Goal: Information Seeking & Learning: Learn about a topic

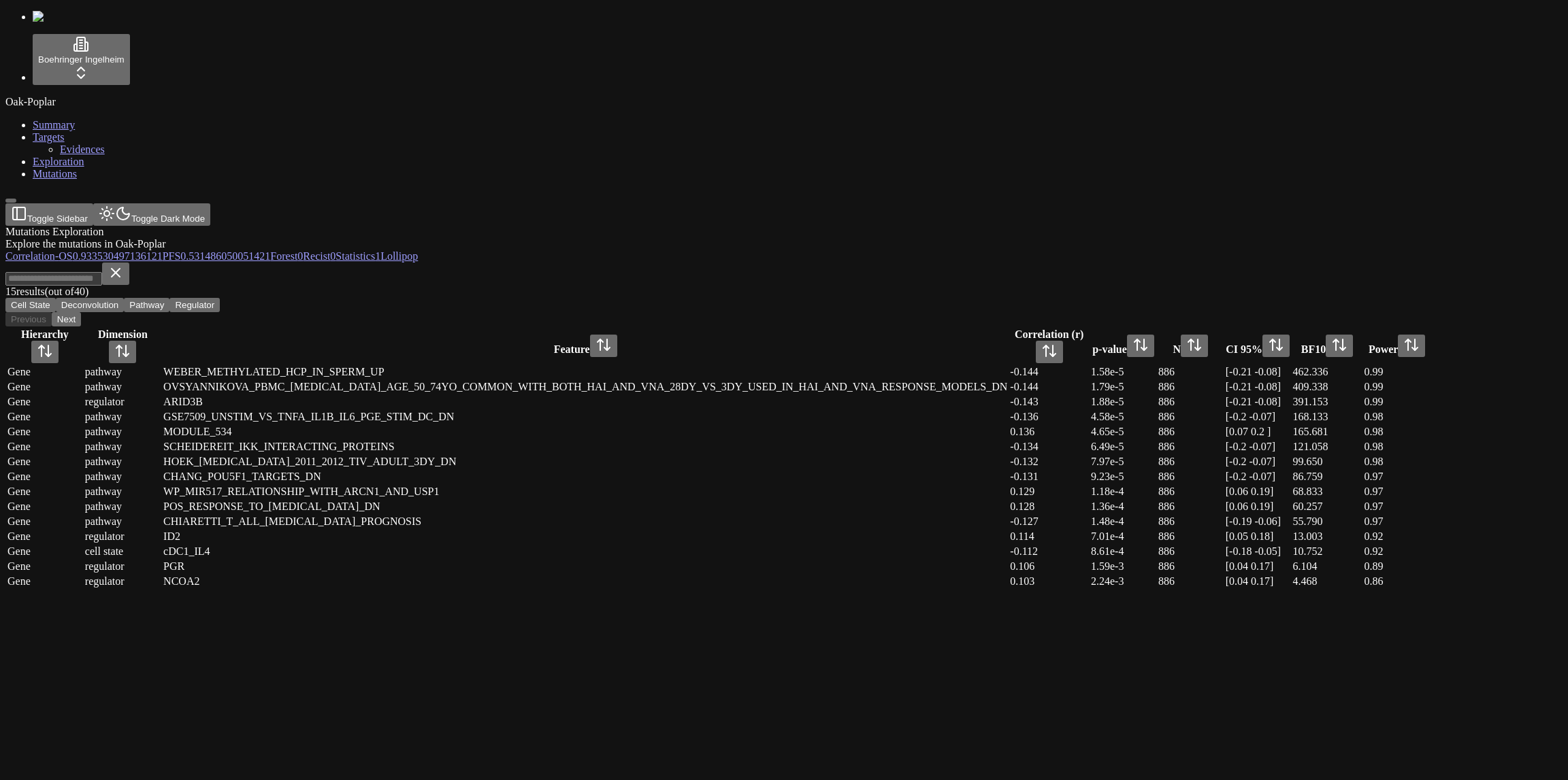
click at [444, 204] on header "Toggle Sidebar Toggle Dark Mode" at bounding box center [719, 214] width 1426 height 22
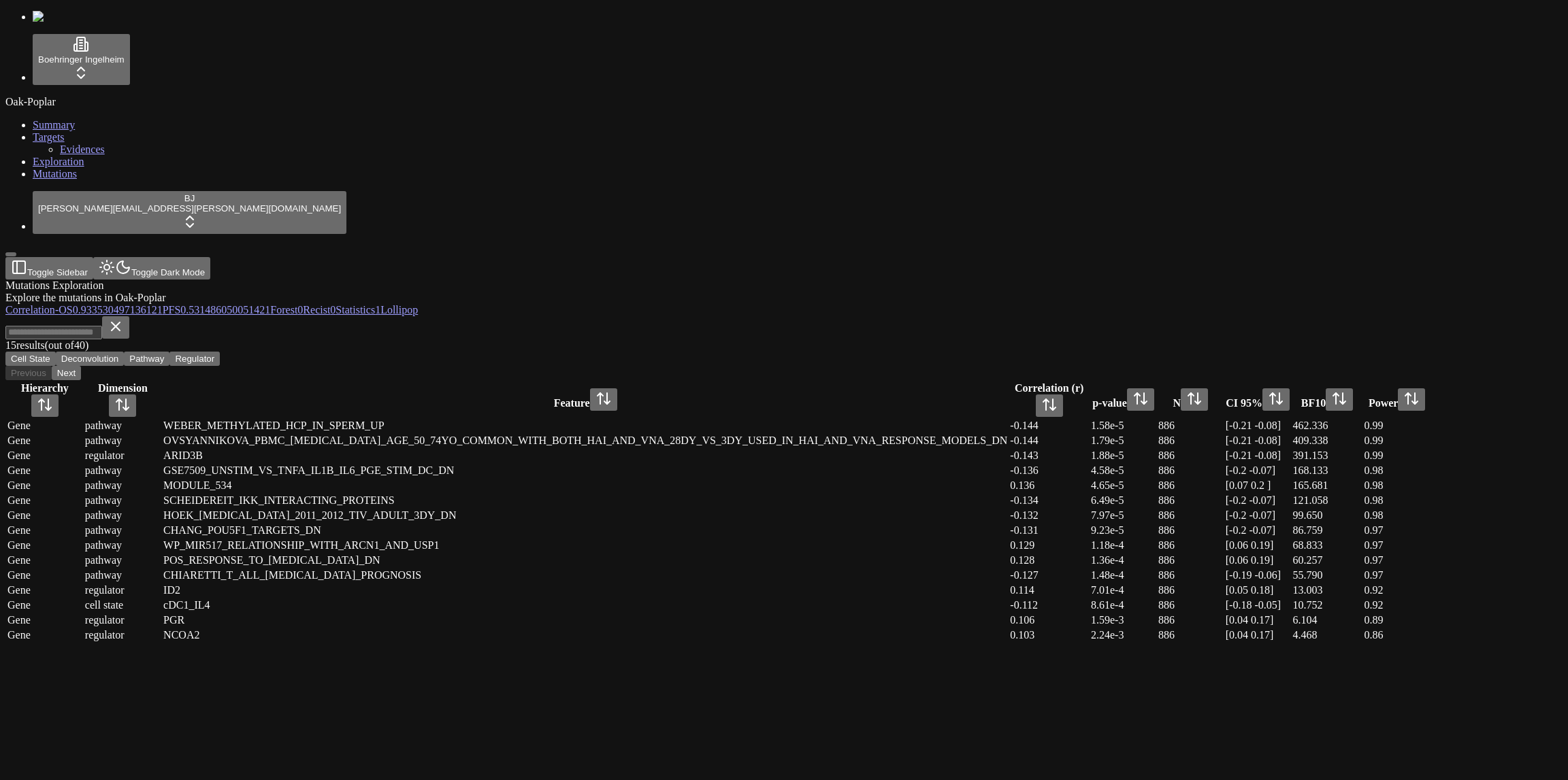
click at [812, 316] on div "15 result s (out of 40 ) Cell State Deconvolution Pathway Regulator Previous Ne…" at bounding box center [719, 348] width 1426 height 64
click at [418, 304] on span "Lollipop" at bounding box center [399, 309] width 38 height 12
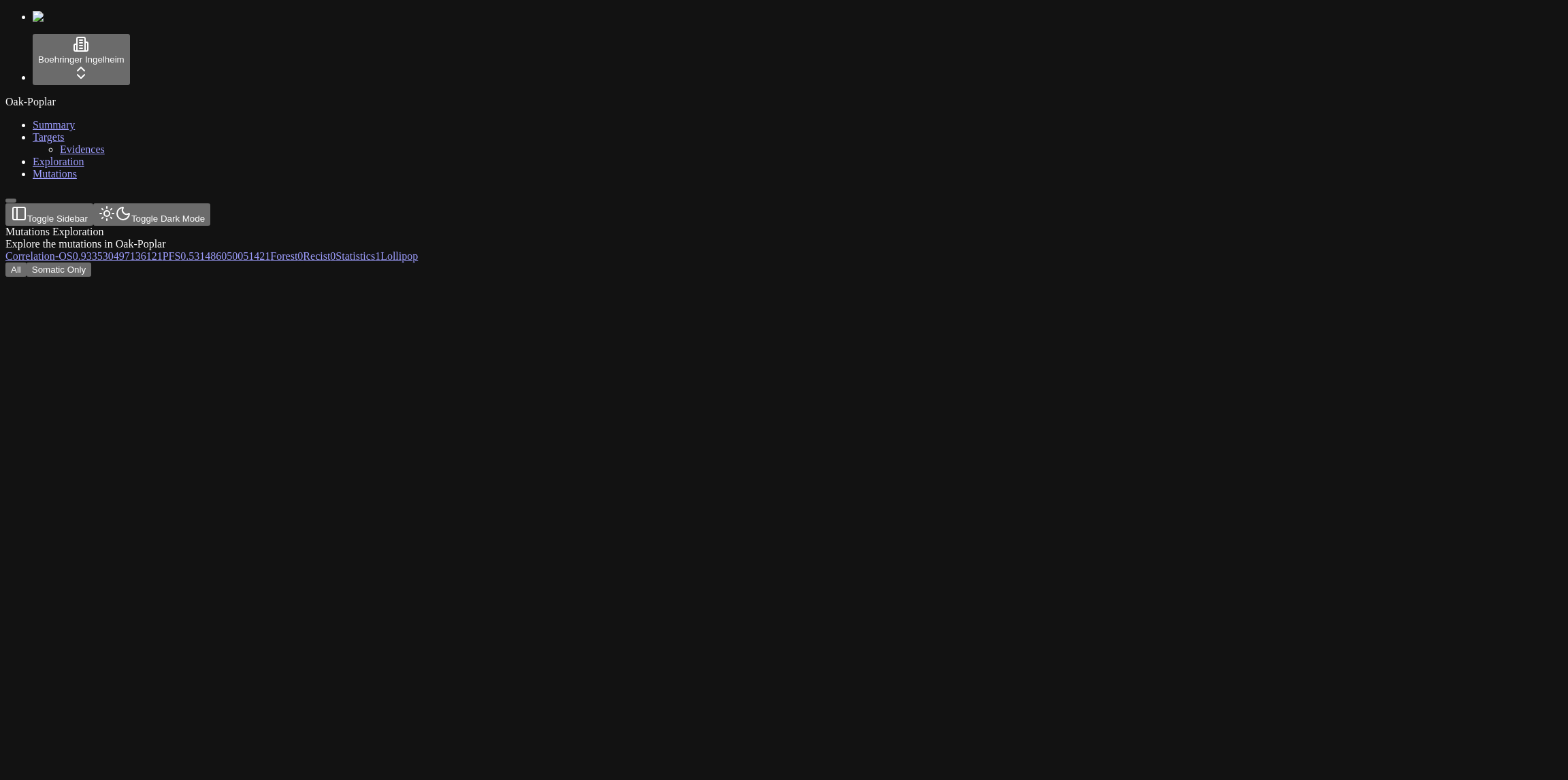
click at [91, 263] on button "Somatic Only" at bounding box center [59, 270] width 65 height 14
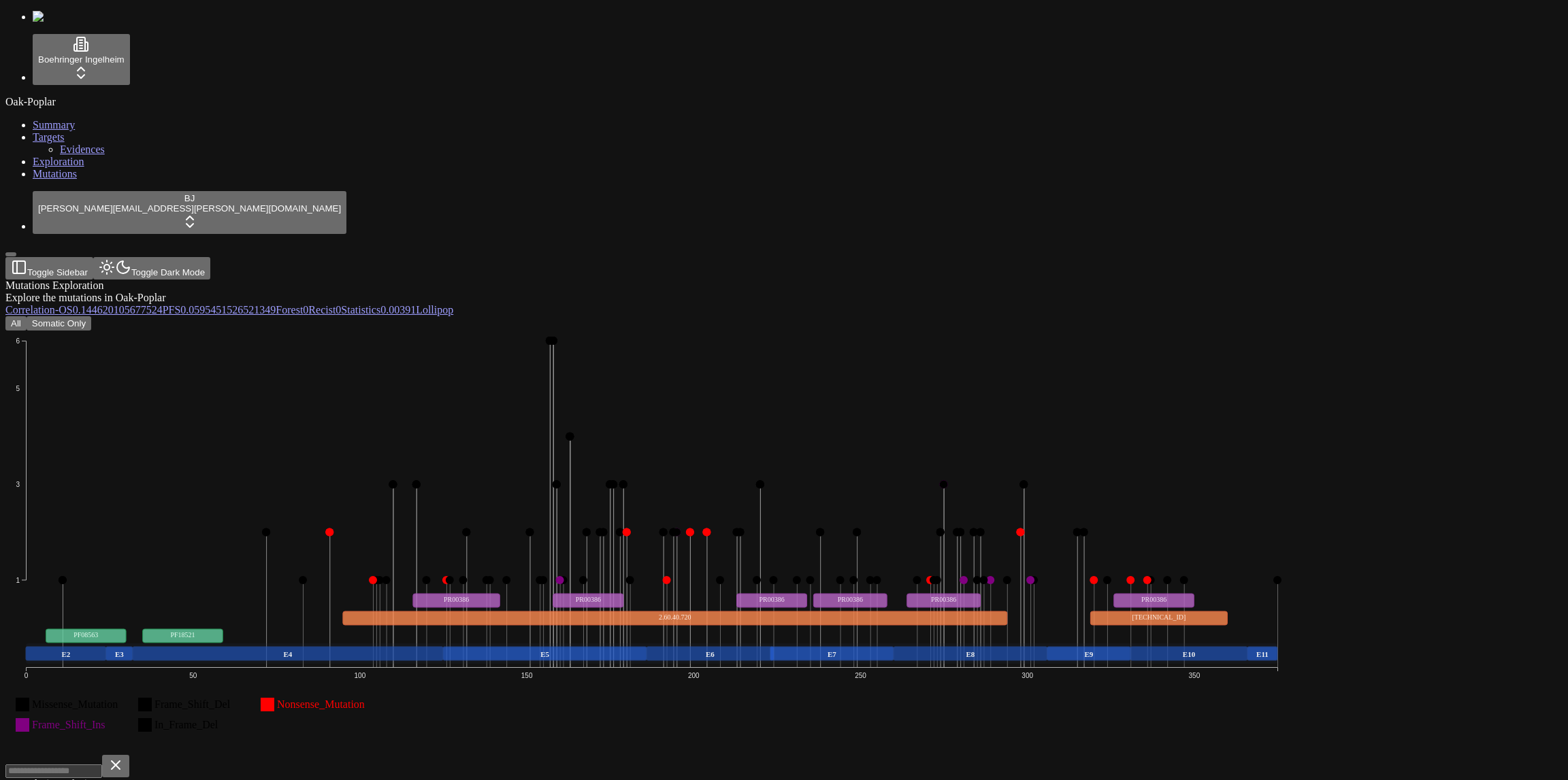
click at [58, 304] on span "-" at bounding box center [57, 309] width 4 height 12
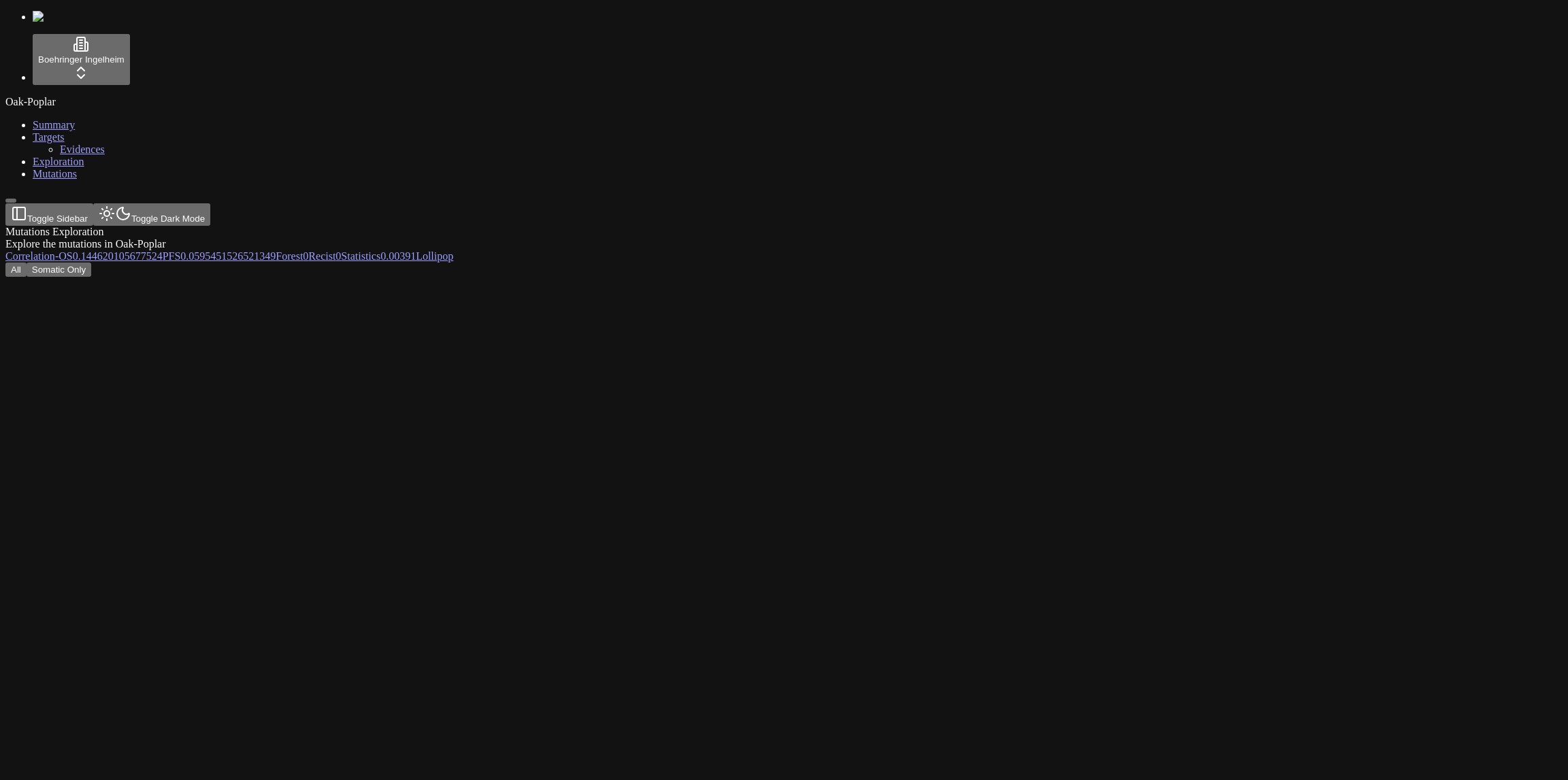
click at [27, 263] on button "All" at bounding box center [16, 270] width 22 height 14
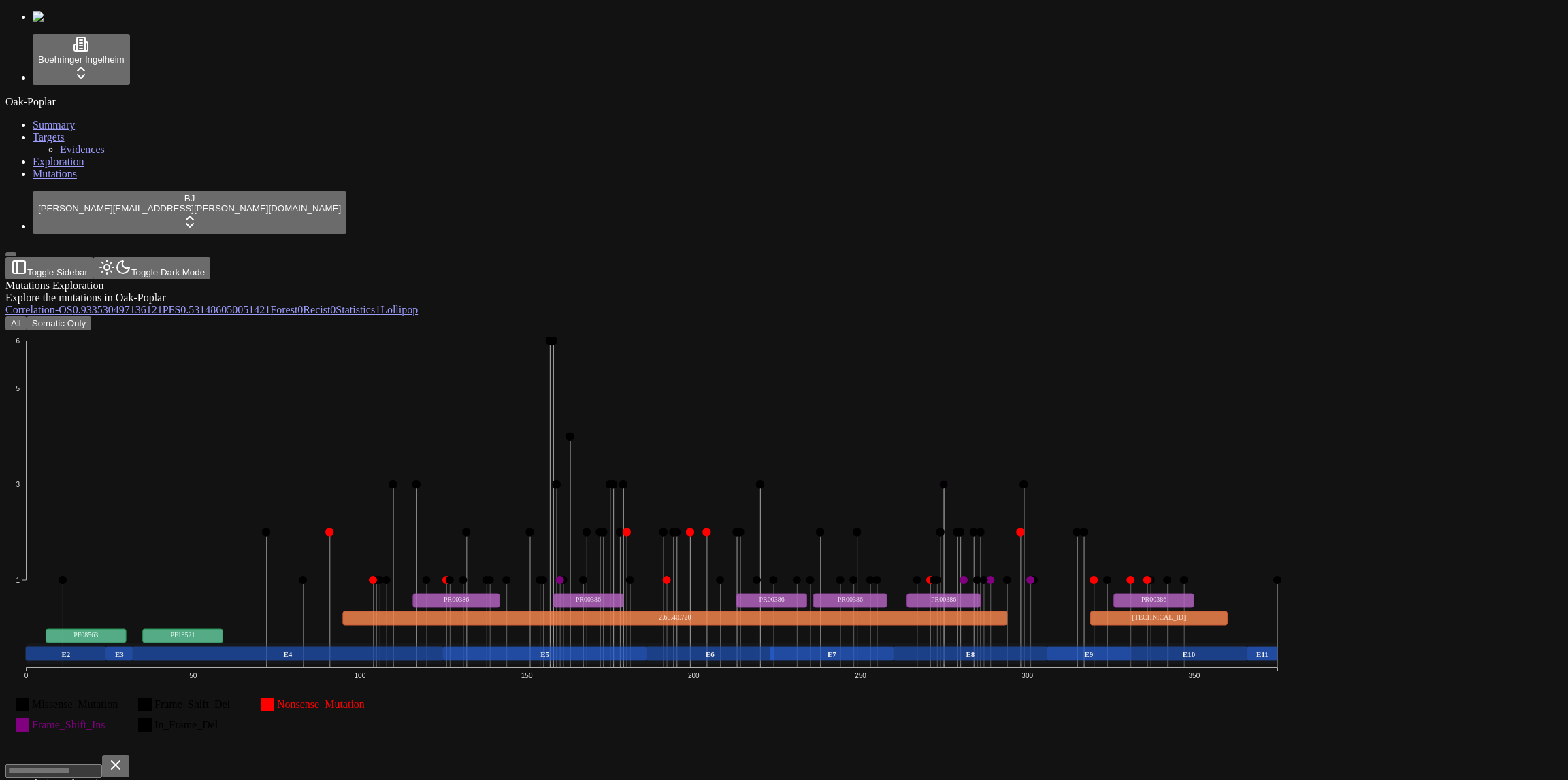
click at [55, 304] on span "Correlation" at bounding box center [30, 309] width 49 height 12
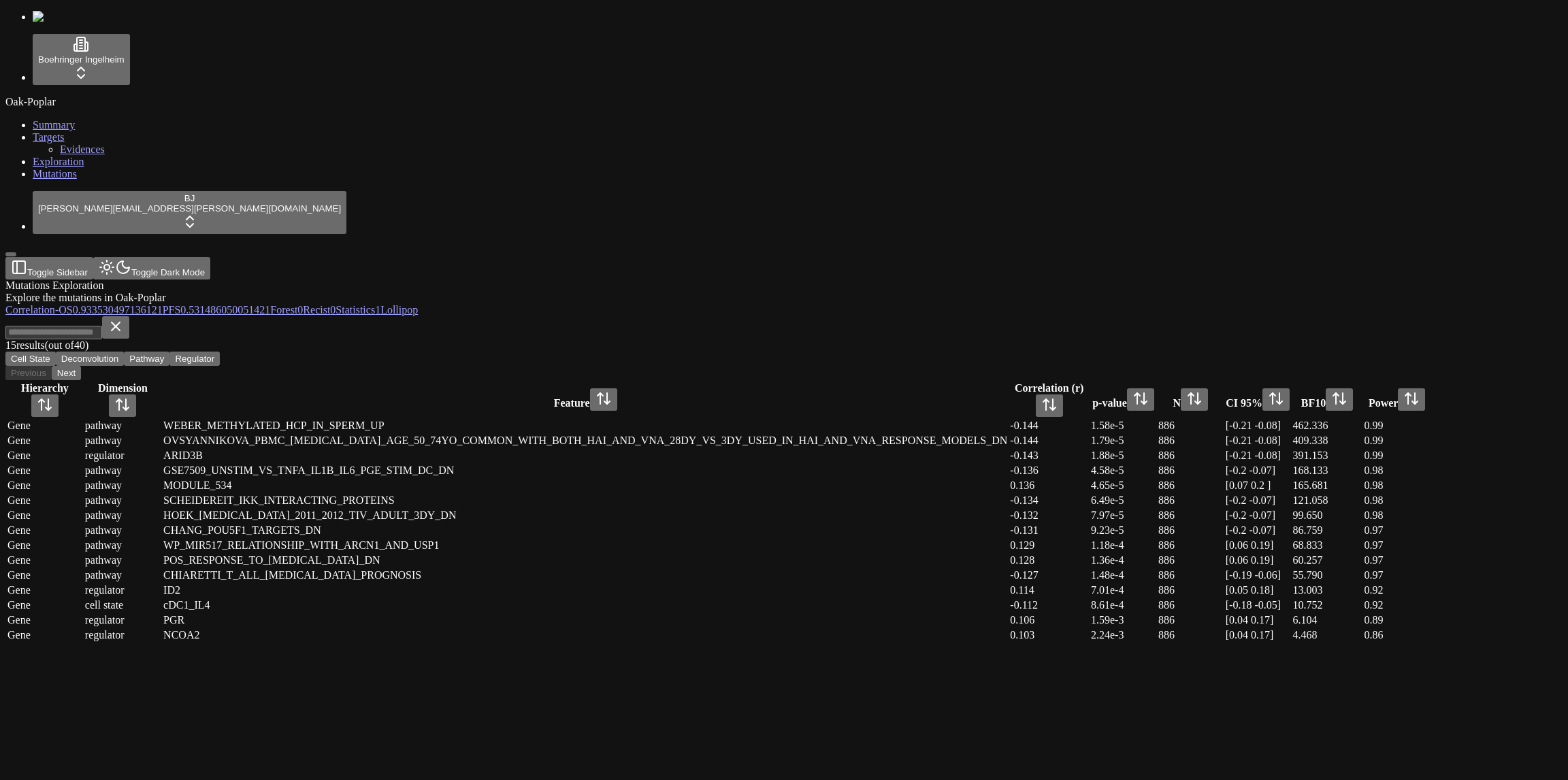
click at [162, 304] on span "0.933530497136121" at bounding box center [118, 309] width 90 height 12
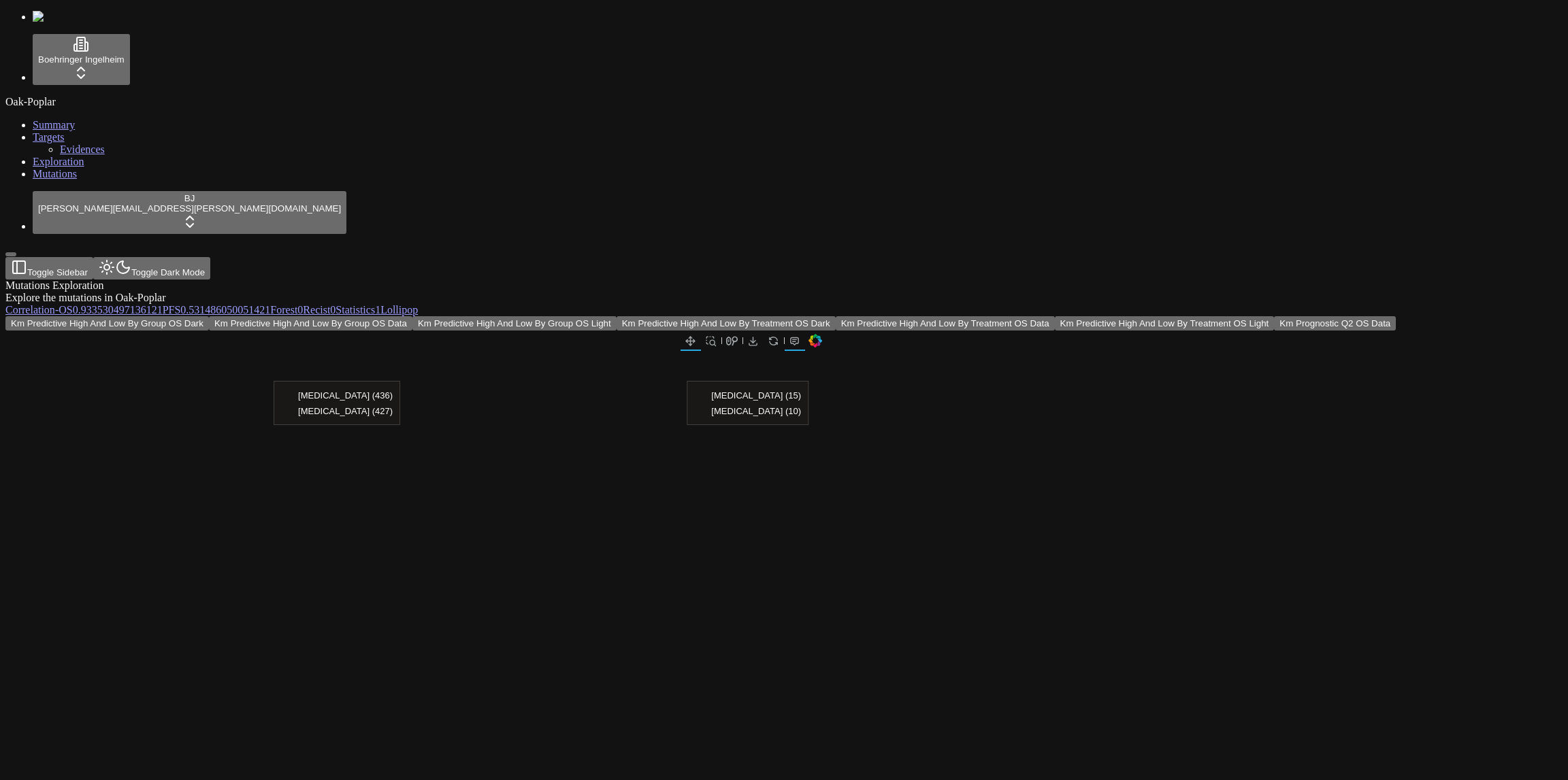
click at [476, 280] on div "Mutations Exploration Explore the mutations in Oak-Poplar" at bounding box center [719, 291] width 1426 height 24
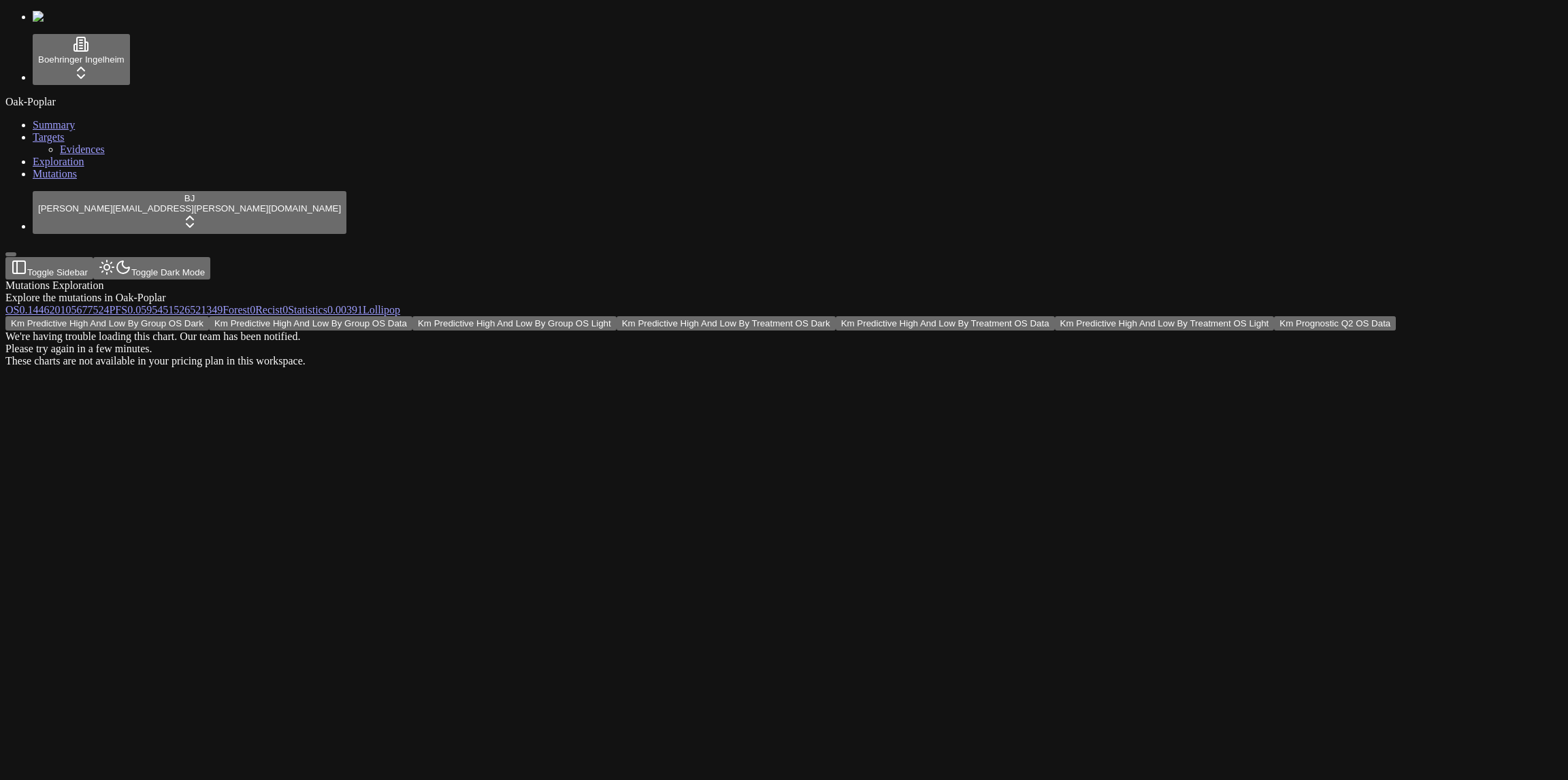
click at [624, 368] on div "Km Predictive High And Low By Group OS Dark Km Predictive High And Low By Group…" at bounding box center [719, 342] width 1426 height 51
click at [309, 304] on span "0" at bounding box center [306, 309] width 5 height 12
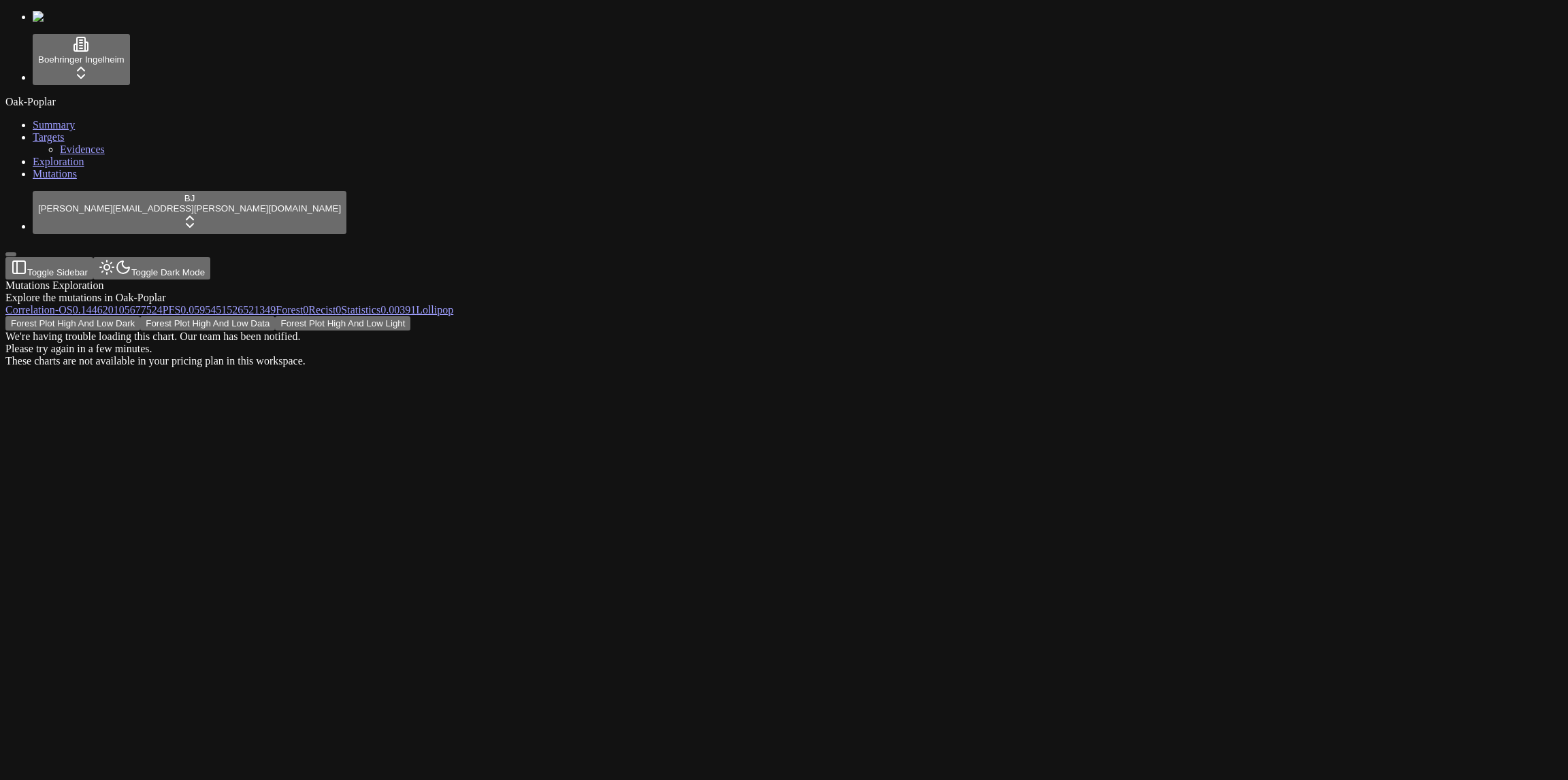
click at [416, 304] on span "0.00391" at bounding box center [397, 309] width 35 height 12
click at [138, 316] on button "Box Plot Data" at bounding box center [105, 324] width 66 height 14
click at [701, 331] on div "These charts are not available in your pricing plan in this workspace." at bounding box center [719, 337] width 1426 height 13
click at [72, 316] on button "Box Plot Dark" at bounding box center [39, 324] width 66 height 14
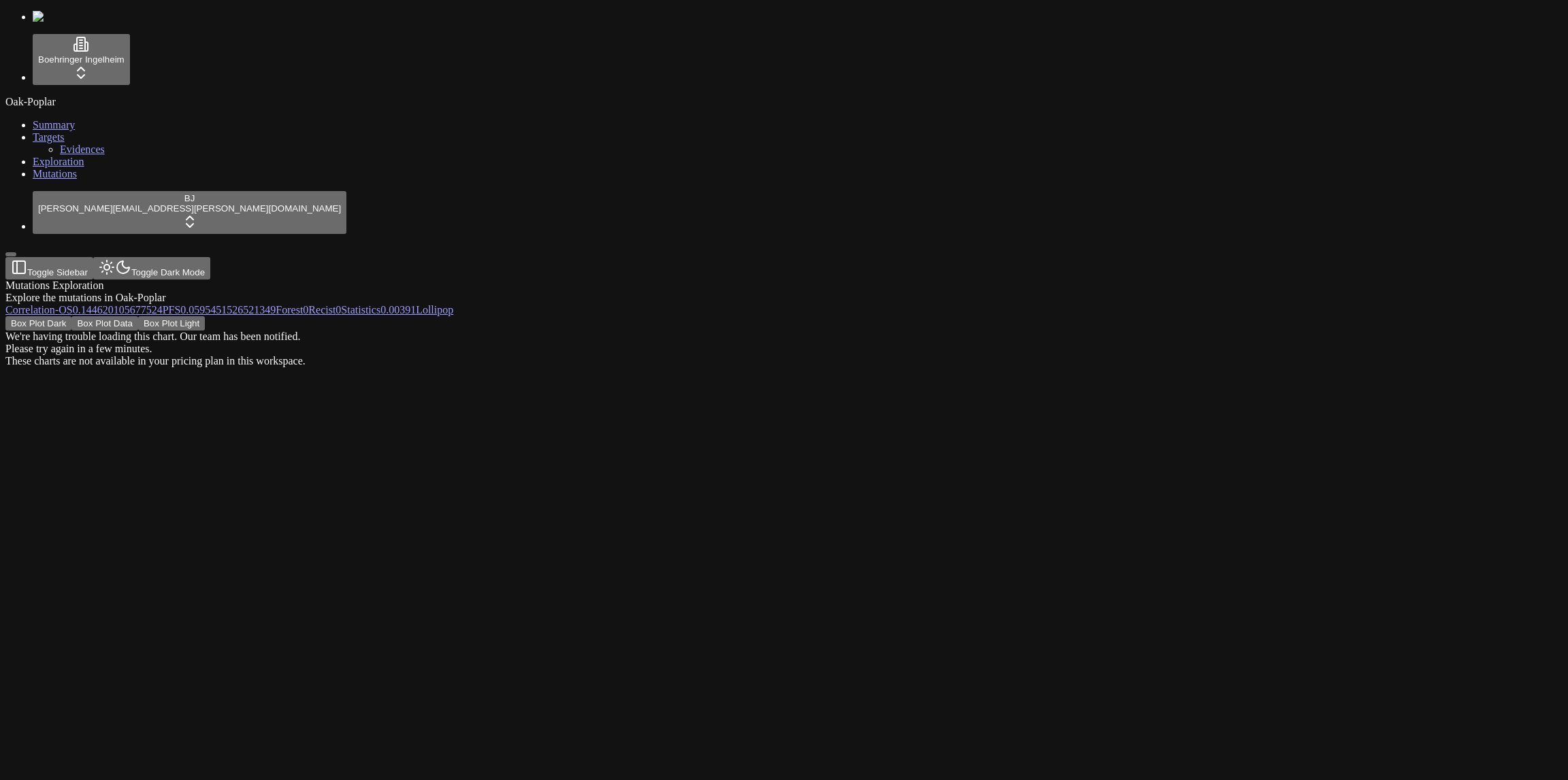
click at [205, 316] on button "Box Plot Light" at bounding box center [171, 324] width 66 height 14
click at [878, 331] on div "These charts are not available in your pricing plan in this workspace." at bounding box center [719, 337] width 1426 height 13
click at [908, 331] on div "We're having trouble loading this chart. Our team has been notified. Please try…" at bounding box center [719, 349] width 1426 height 37
click at [453, 304] on link "Lollipop" at bounding box center [435, 309] width 38 height 12
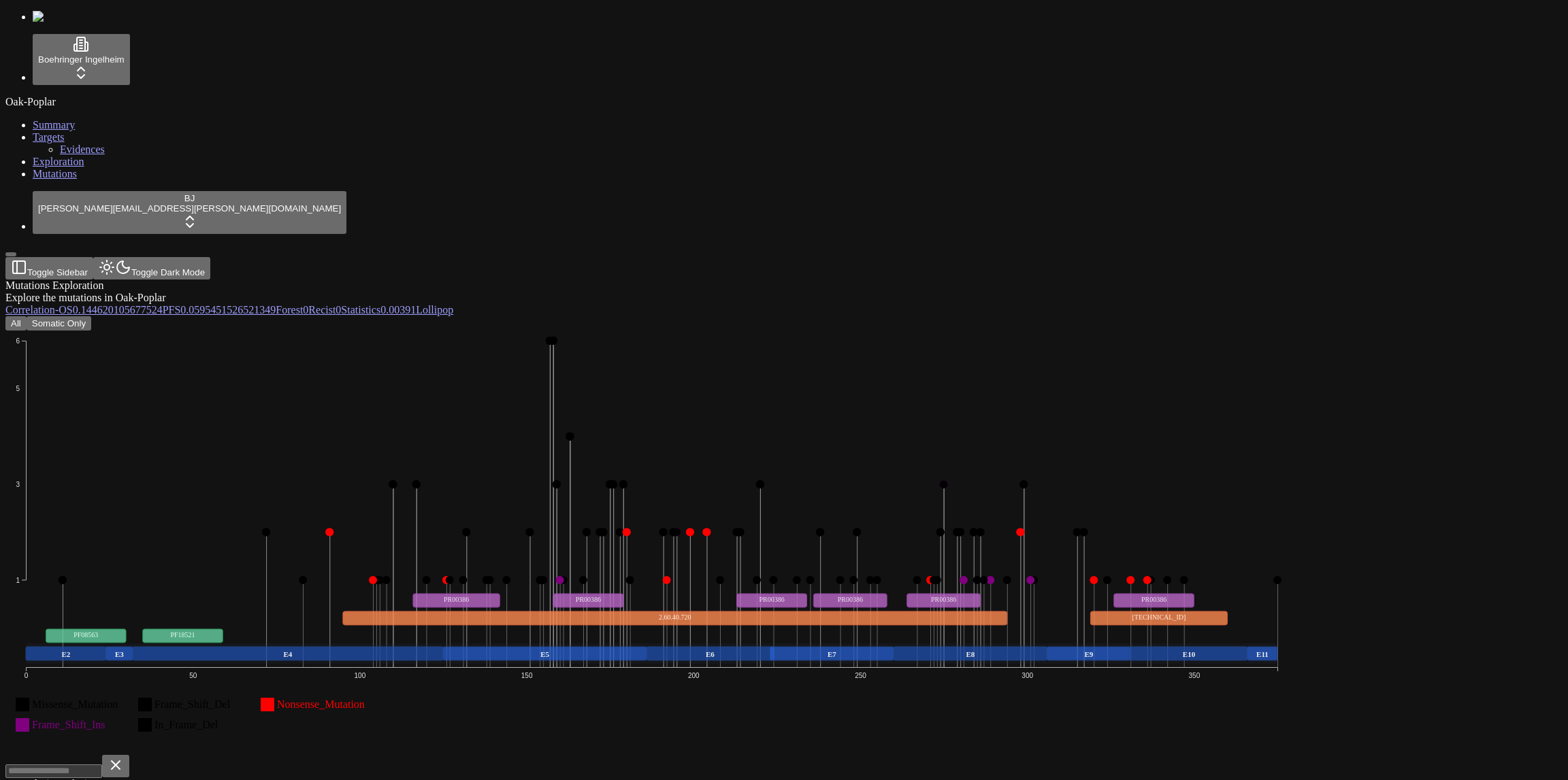
click at [162, 304] on span "0.144620105677524" at bounding box center [118, 309] width 90 height 12
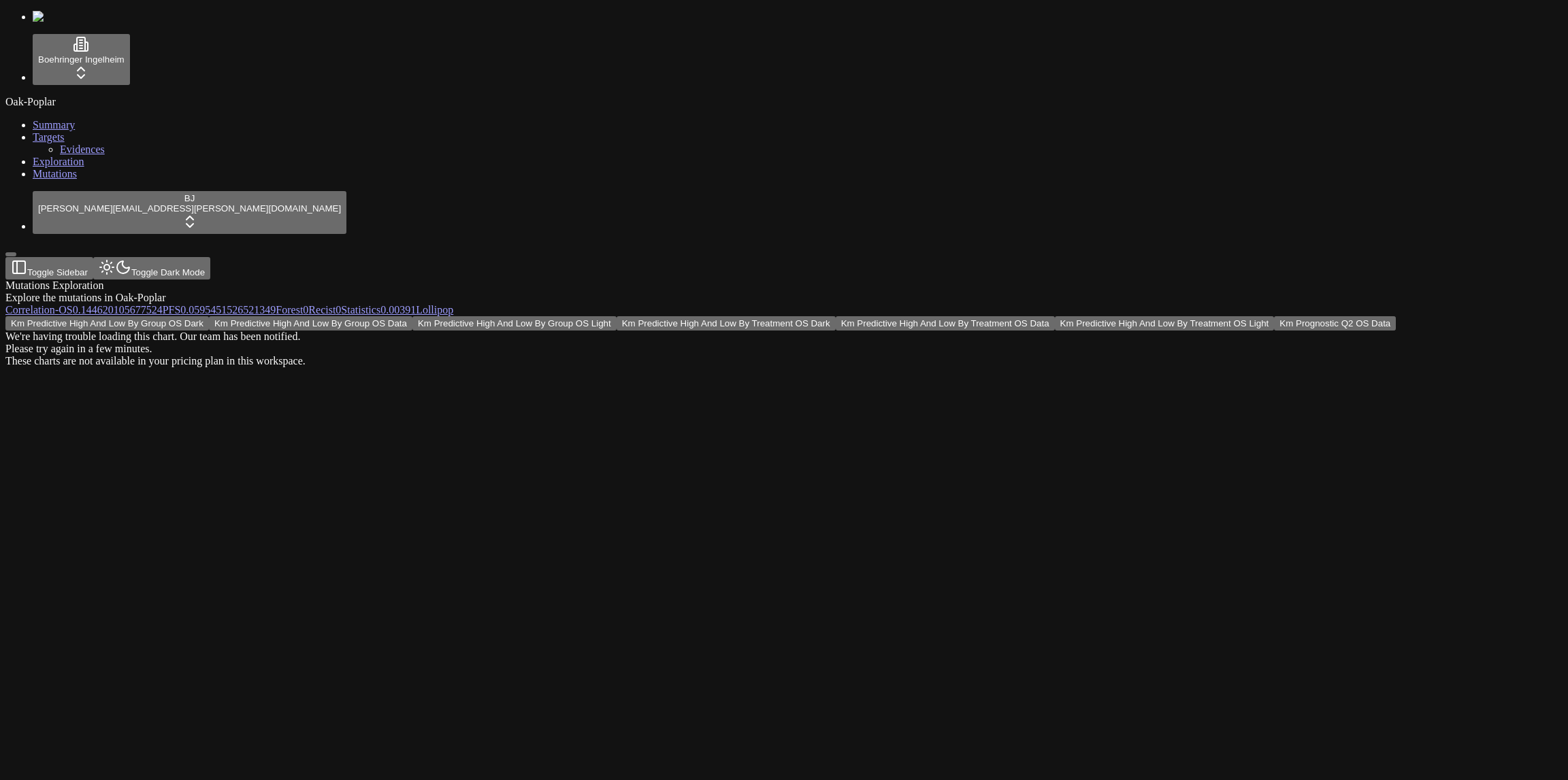
click at [871, 331] on div "We're having trouble loading this chart. Our team has been notified. Please try…" at bounding box center [719, 349] width 1426 height 37
click at [303, 304] on span "Forest" at bounding box center [289, 309] width 27 height 12
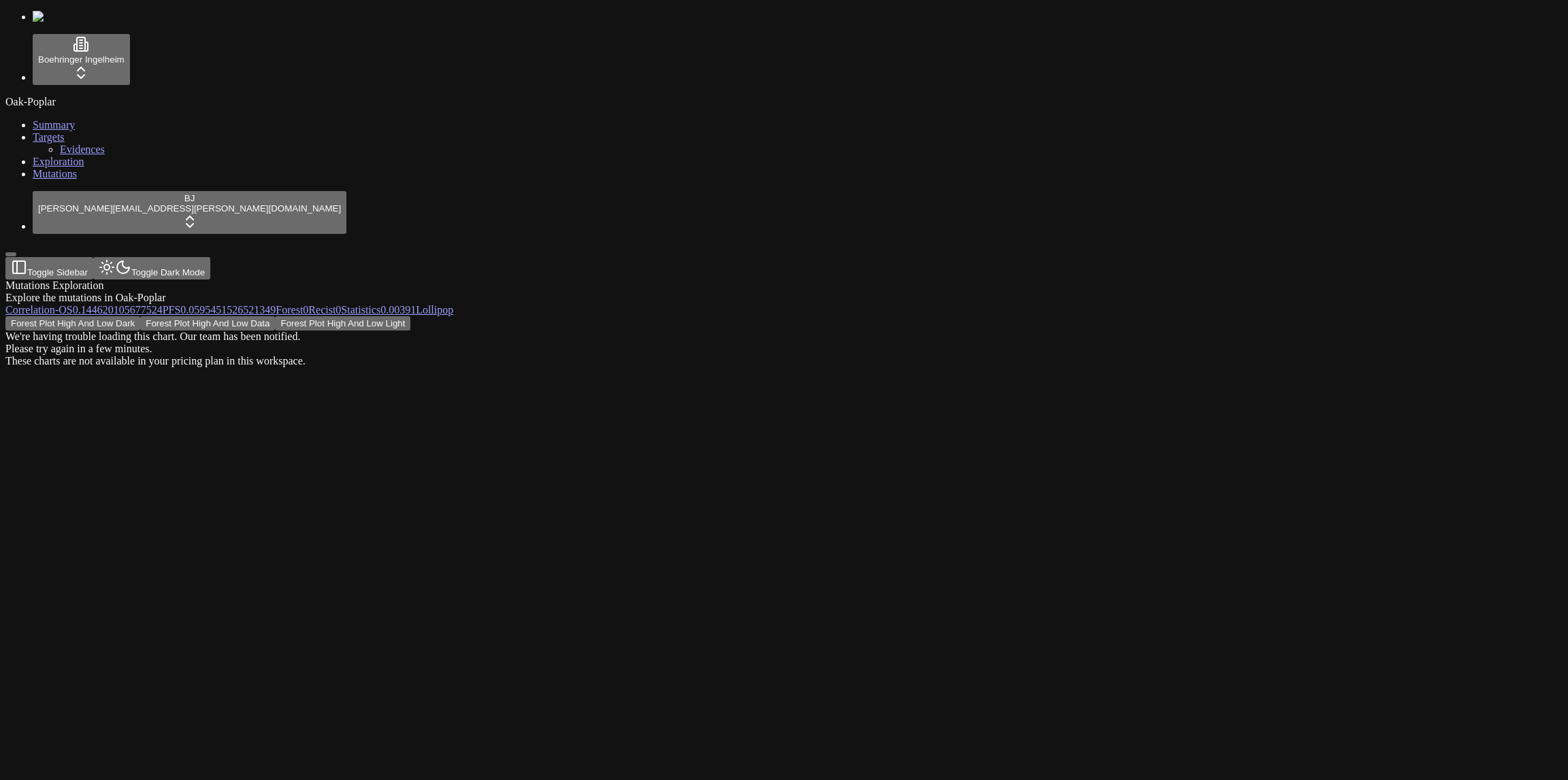
click at [1153, 316] on div "Forest Plot High And Low Dark Forest Plot High And Low Data Forest Plot High An…" at bounding box center [719, 342] width 1426 height 51
